Goal: Task Accomplishment & Management: Use online tool/utility

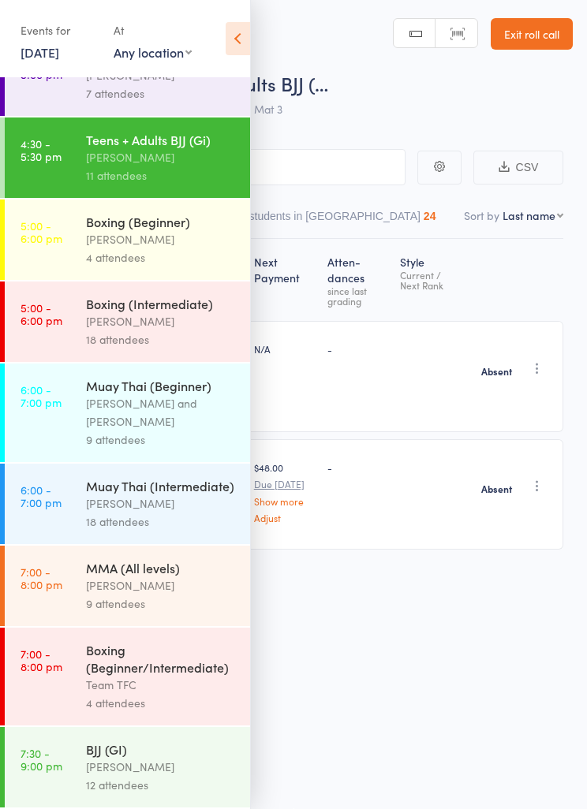
scroll to position [746, 0]
click at [166, 588] on div "[PERSON_NAME]" at bounding box center [161, 585] width 151 height 18
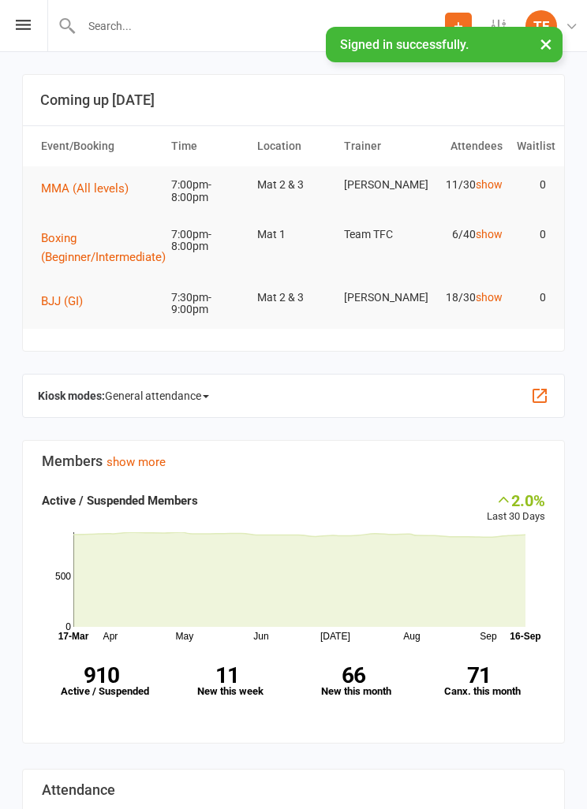
click at [16, 29] on icon at bounding box center [23, 25] width 15 height 10
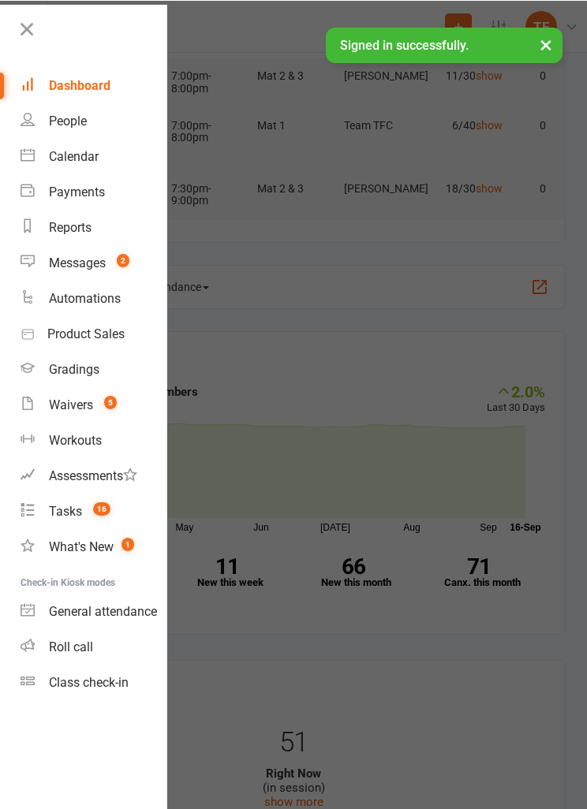
scroll to position [109, 0]
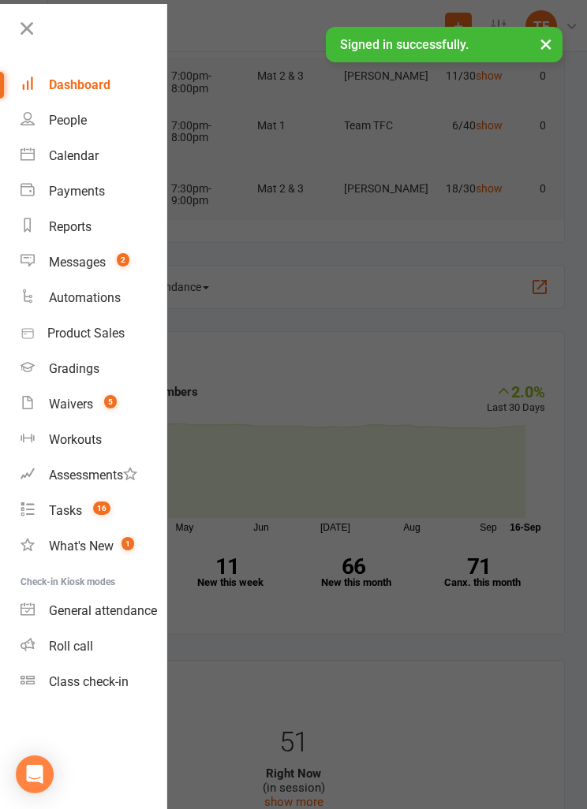
click at [82, 651] on div "Roll call" at bounding box center [71, 646] width 44 height 15
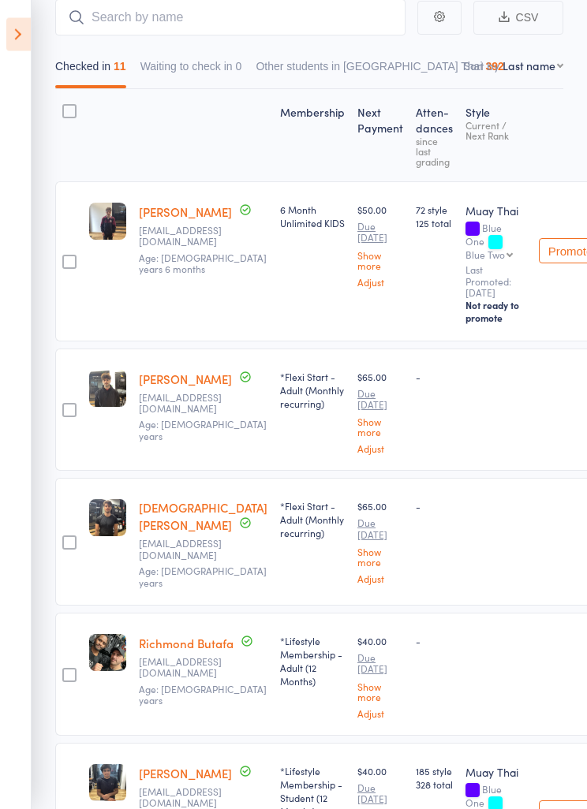
scroll to position [136, 0]
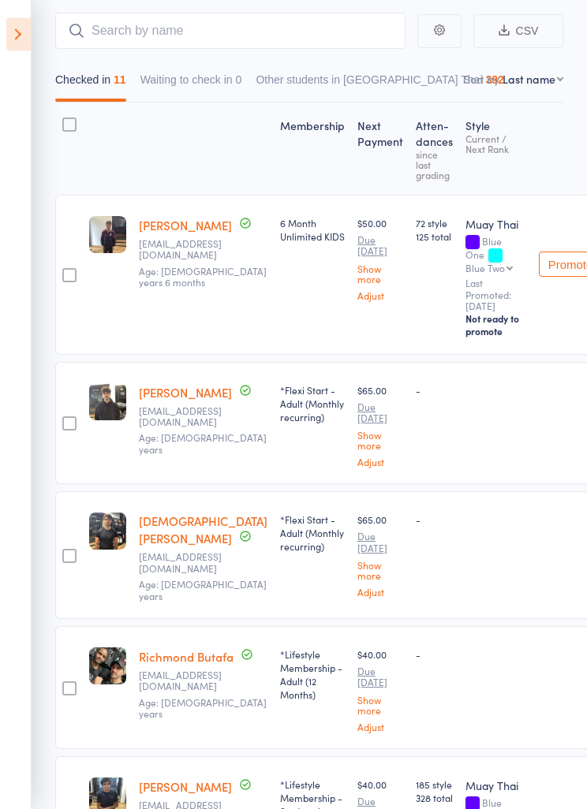
click at [268, 40] on input "search" at bounding box center [230, 31] width 350 height 36
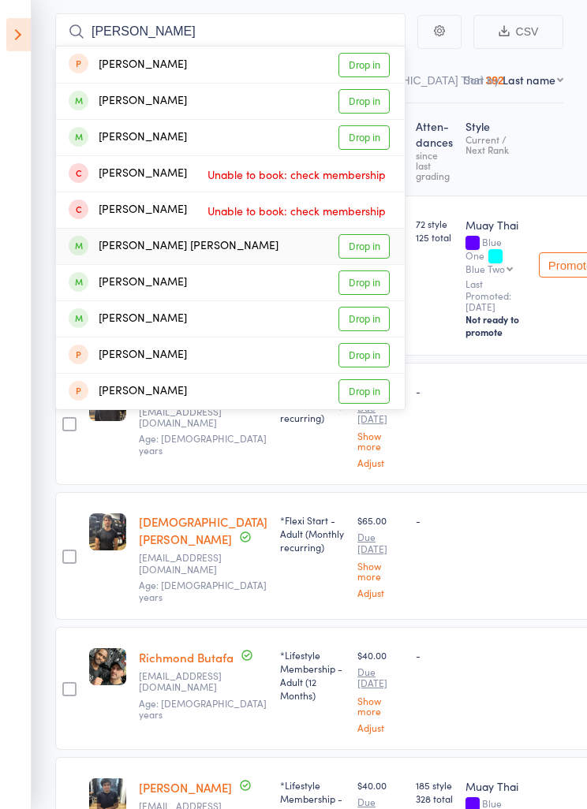
type input "[PERSON_NAME]"
click at [383, 242] on link "Drop in" at bounding box center [363, 246] width 51 height 24
type input "[PERSON_NAME]"
click at [368, 277] on link "Drop in" at bounding box center [363, 282] width 51 height 24
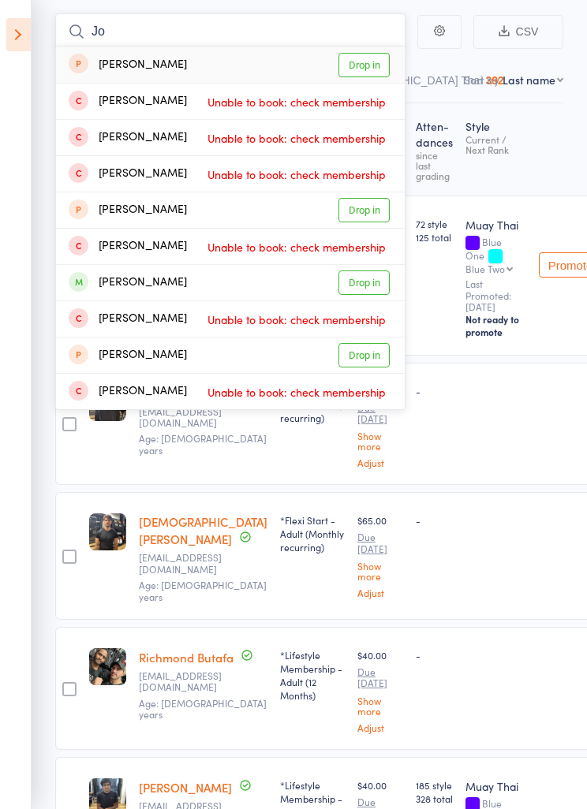
type input "J"
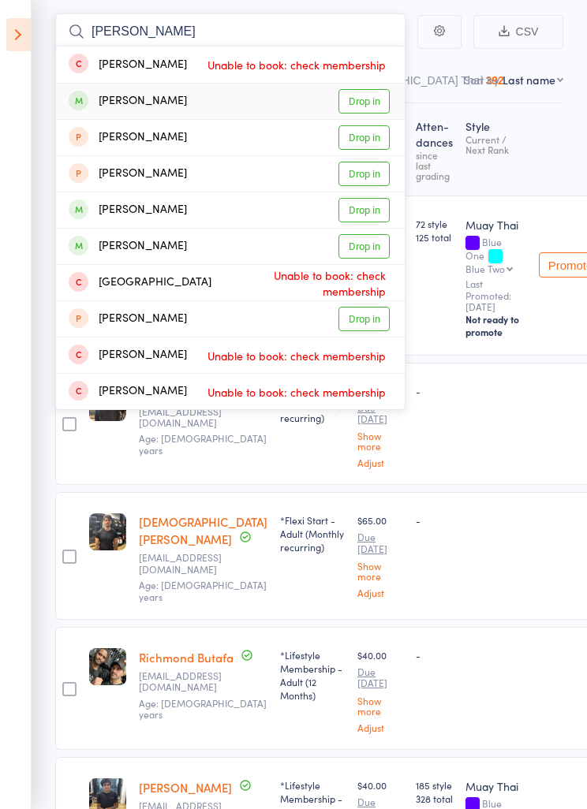
type input "[PERSON_NAME]"
click at [376, 106] on link "Drop in" at bounding box center [363, 101] width 51 height 24
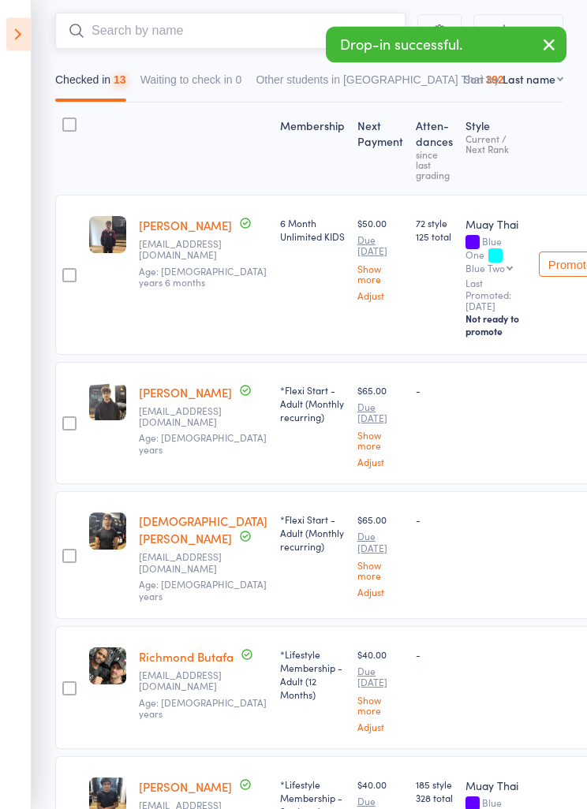
scroll to position [137, 0]
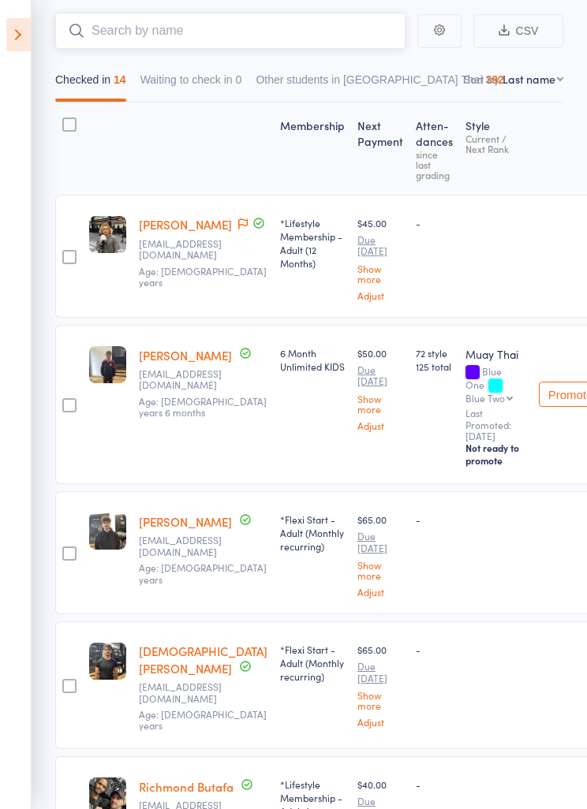
click at [294, 34] on input "search" at bounding box center [230, 31] width 350 height 36
type input "H"
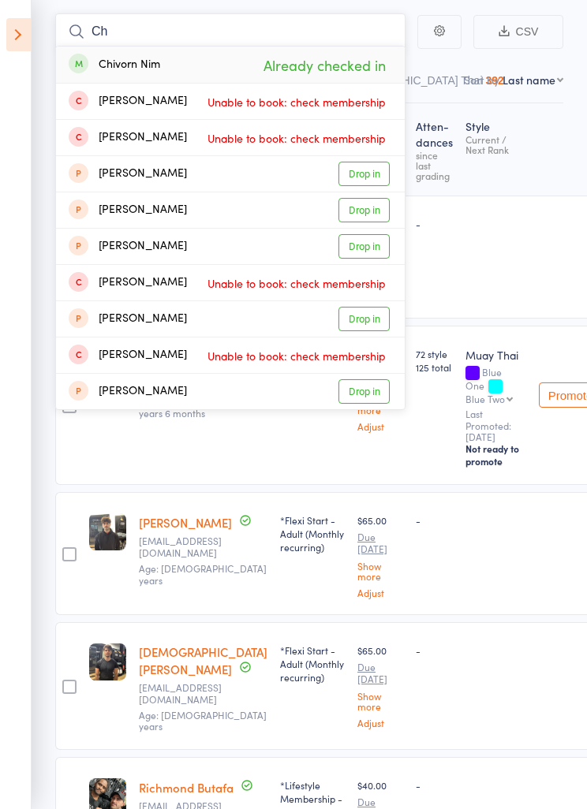
type input "C"
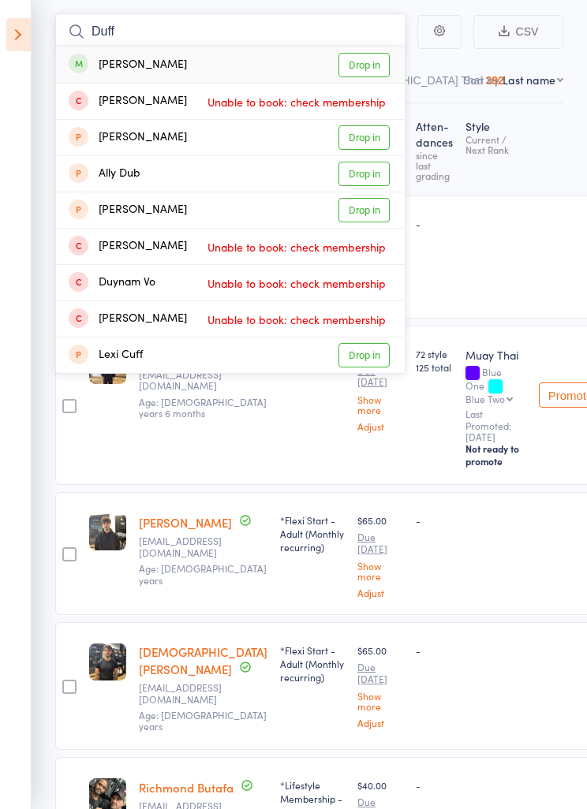
type input "Duff"
click at [381, 65] on link "Drop in" at bounding box center [363, 65] width 51 height 24
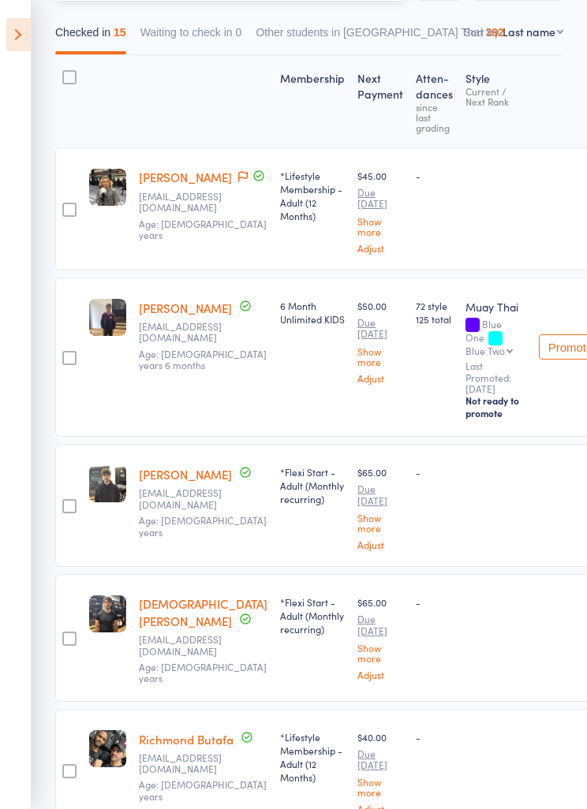
scroll to position [159, 0]
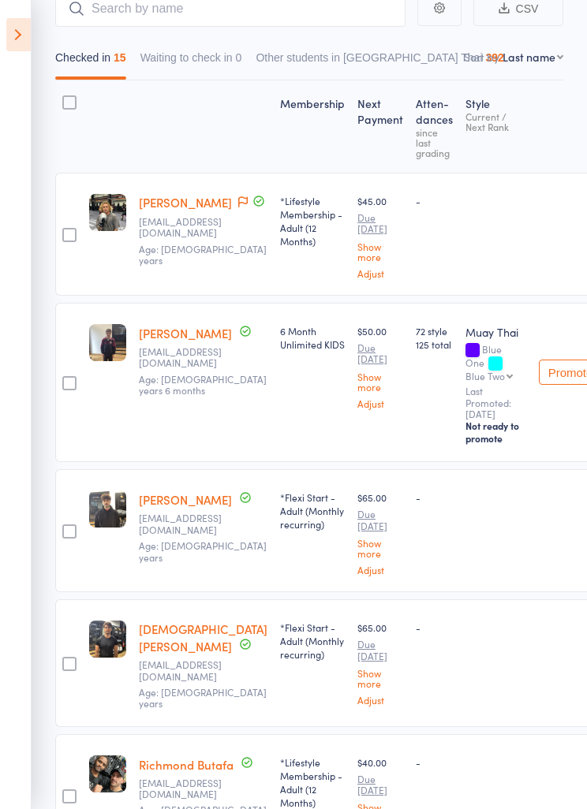
click at [16, 34] on icon at bounding box center [18, 34] width 24 height 33
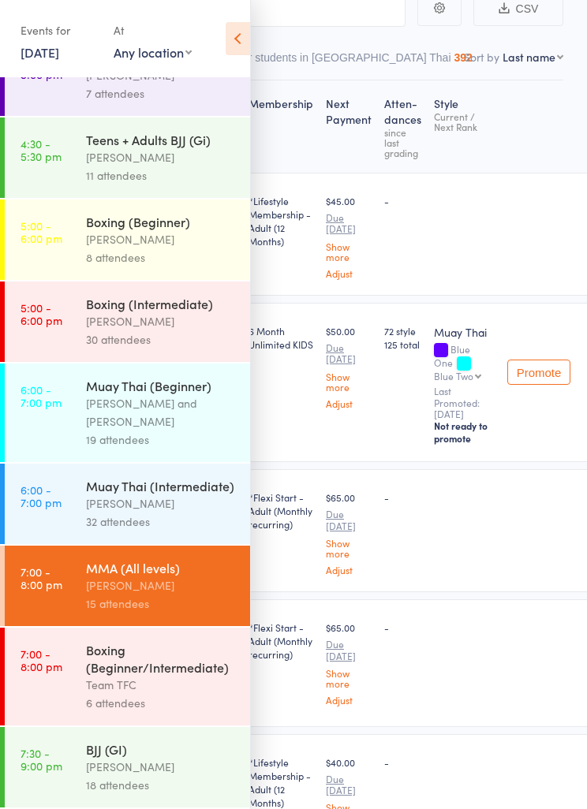
scroll to position [746, 0]
click at [177, 672] on div "Boxing (Beginner/Intermediate)" at bounding box center [161, 658] width 151 height 35
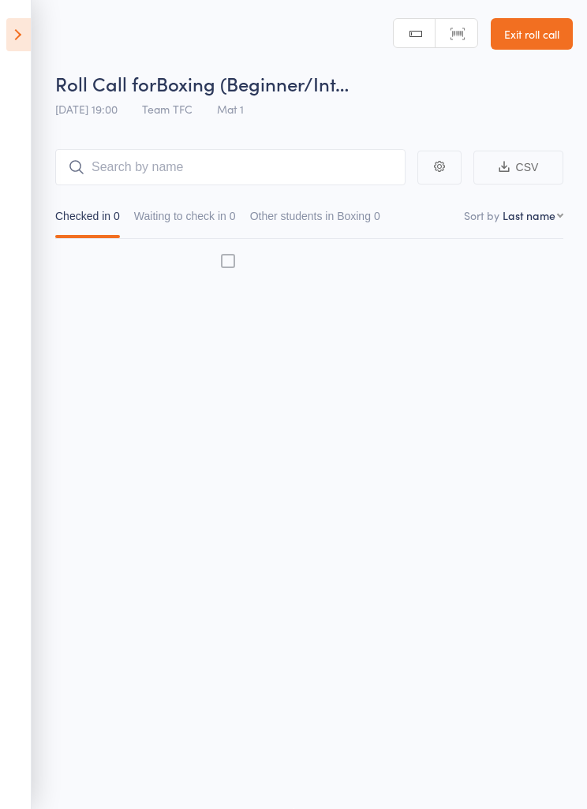
scroll to position [11, 0]
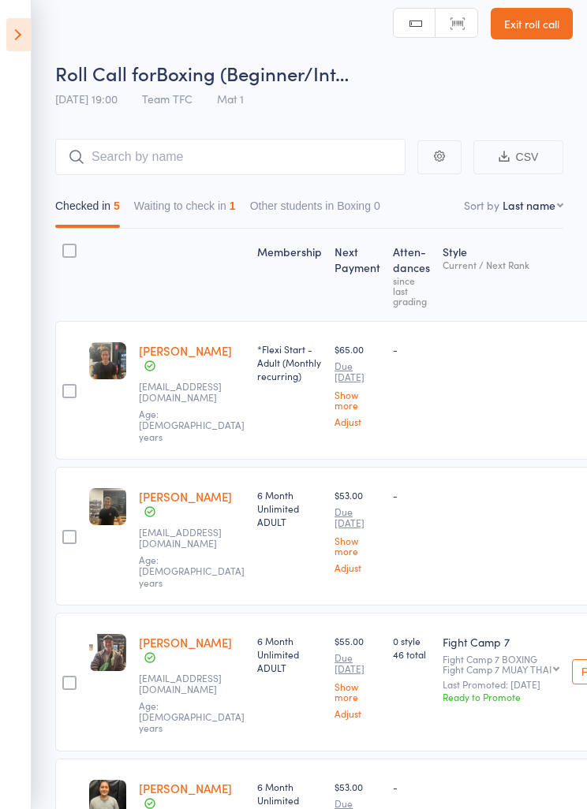
click at [207, 209] on button "Waiting to check in 1" at bounding box center [185, 210] width 102 height 36
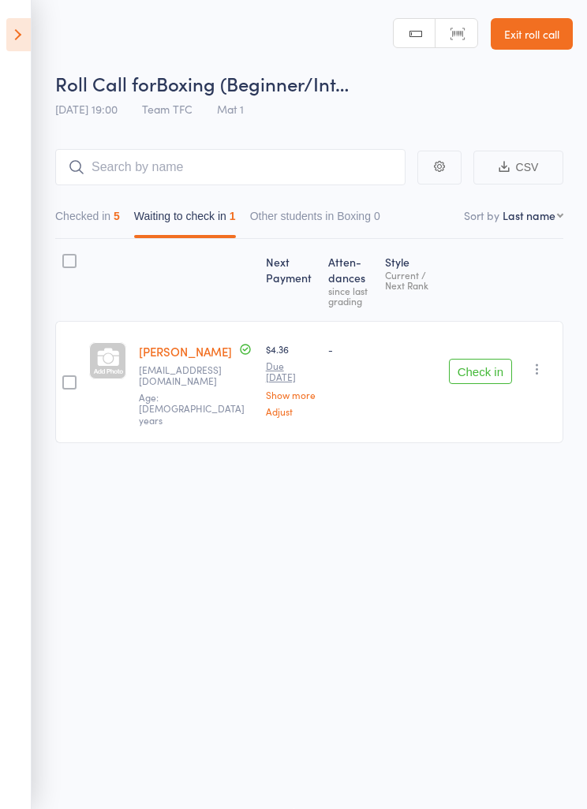
click at [85, 220] on button "Checked in 5" at bounding box center [87, 220] width 65 height 36
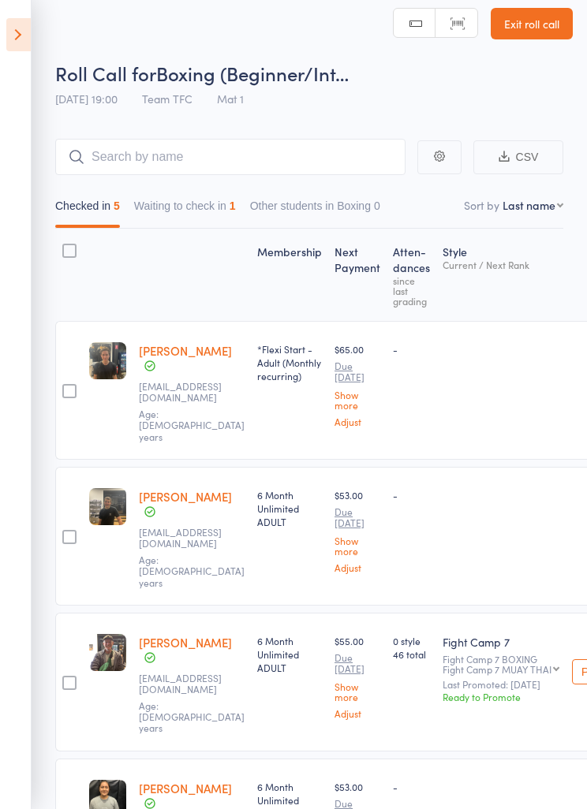
click at [226, 152] on input "search" at bounding box center [230, 157] width 350 height 36
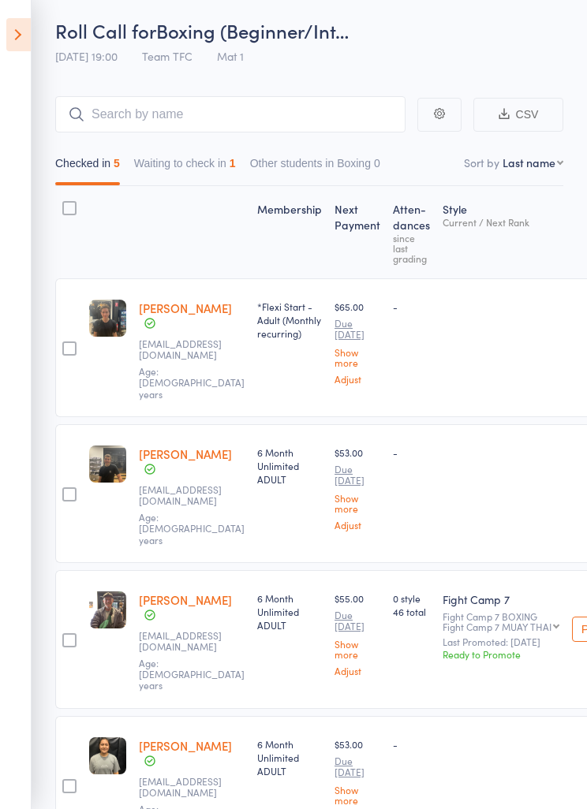
scroll to position [49, 0]
click at [322, 121] on input "search" at bounding box center [230, 119] width 350 height 36
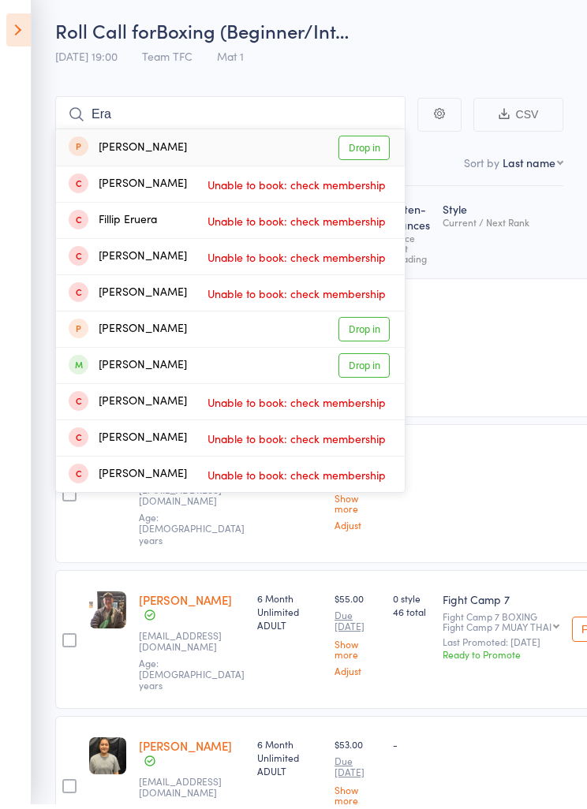
type input "Era"
click at [380, 367] on link "Drop in" at bounding box center [363, 370] width 51 height 24
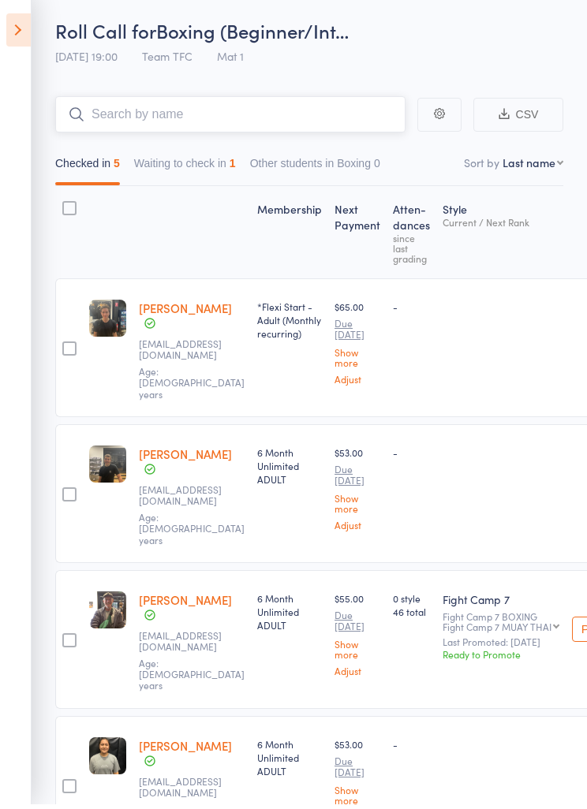
click at [223, 181] on button "Waiting to check in 1" at bounding box center [185, 172] width 102 height 36
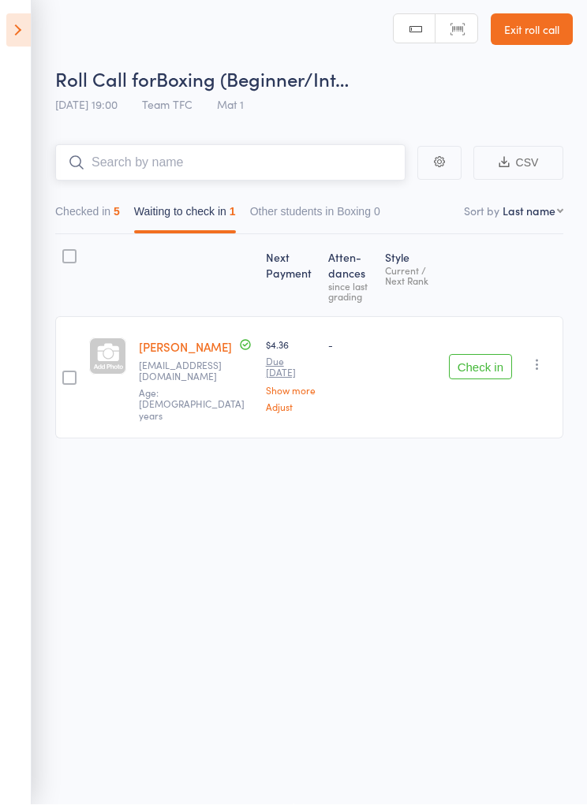
scroll to position [0, 0]
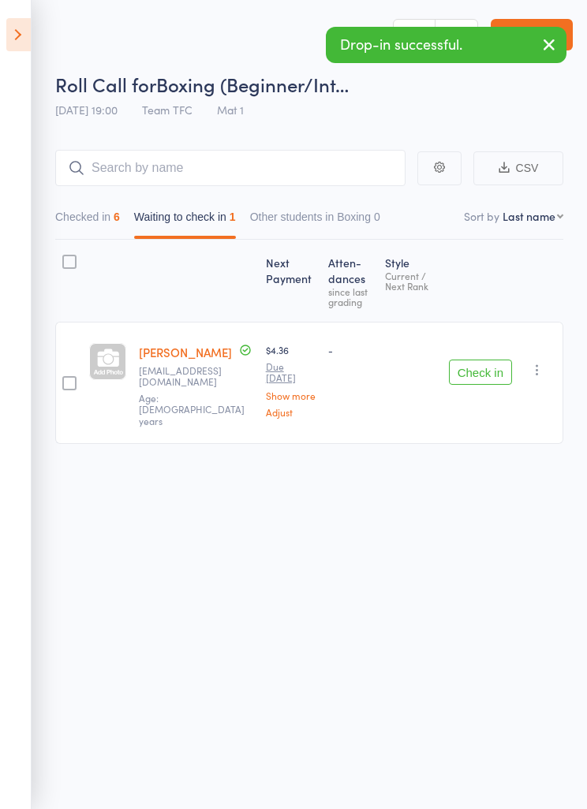
click at [490, 362] on button "Check in" at bounding box center [480, 371] width 63 height 25
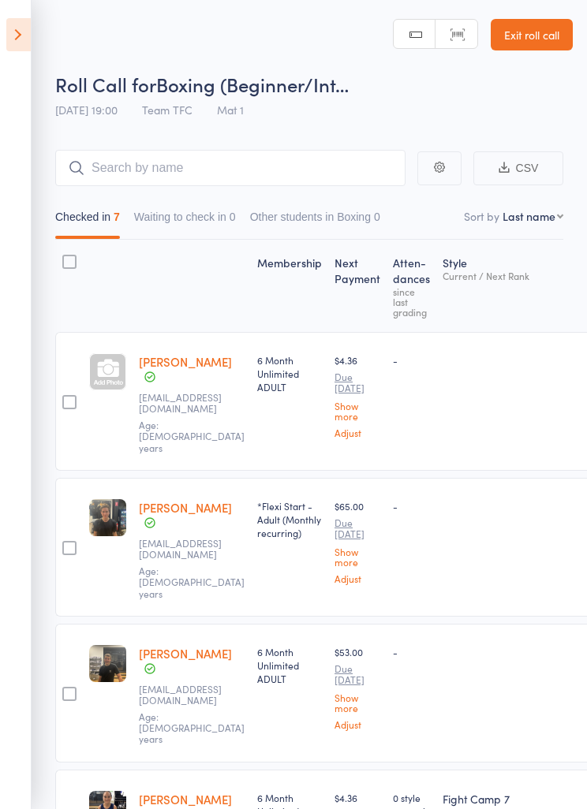
click at [112, 383] on div at bounding box center [107, 371] width 37 height 37
